Goal: Information Seeking & Learning: Learn about a topic

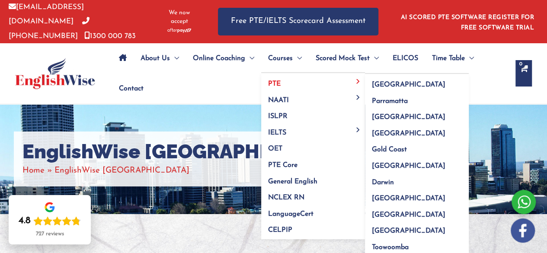
click at [285, 78] on link "PTE" at bounding box center [313, 81] width 104 height 16
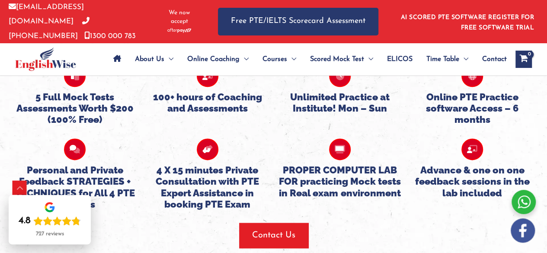
scroll to position [2154, 0]
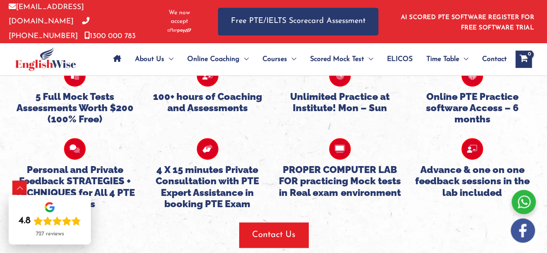
click at [279, 191] on div "Personal and Private Feedback STRATEGIES + TECHNIQUES for All 4 PTE Modules 4 X…" at bounding box center [274, 167] width 530 height 85
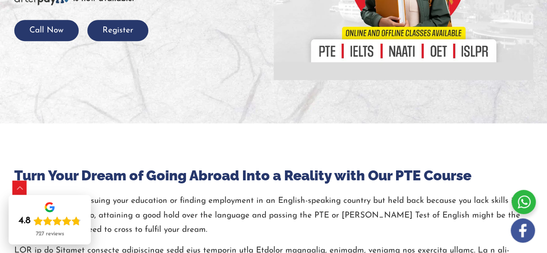
scroll to position [0, 0]
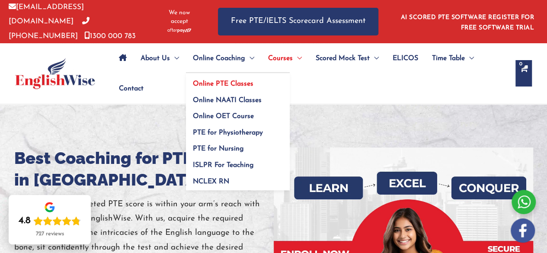
click at [200, 81] on span "Online PTE Classes" at bounding box center [223, 83] width 61 height 7
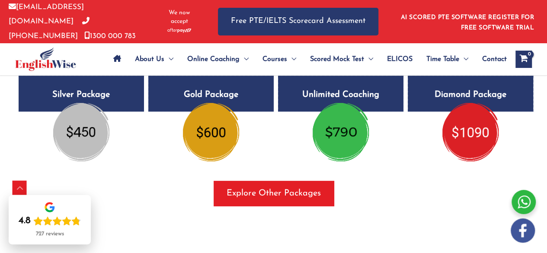
scroll to position [1681, 0]
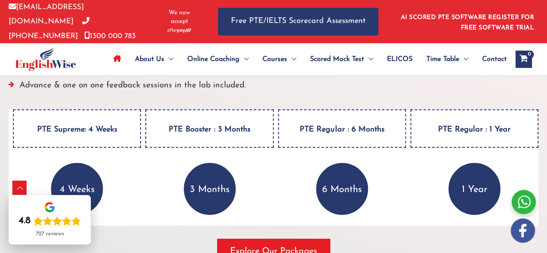
scroll to position [1281, 0]
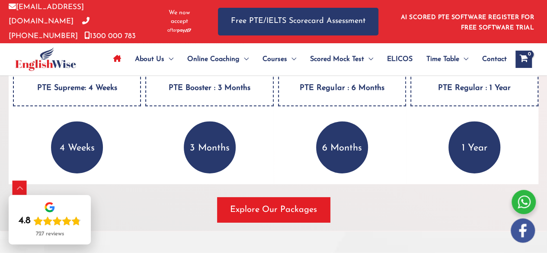
click at [67, 139] on p "4 Weeks" at bounding box center [77, 147] width 52 height 52
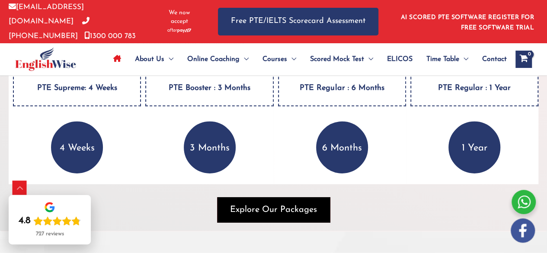
click at [277, 207] on span "Explore Our Packages" at bounding box center [273, 210] width 87 height 12
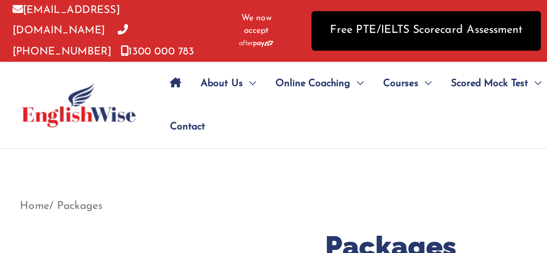
click at [251, 19] on link "Free PTE/IELTS Scorecard Assessment" at bounding box center [298, 21] width 160 height 27
